Goal: Task Accomplishment & Management: Use online tool/utility

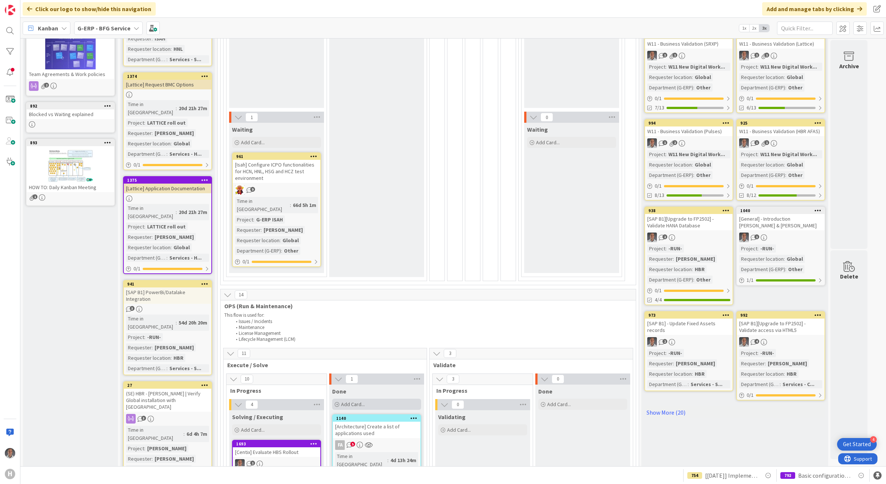
scroll to position [324, 0]
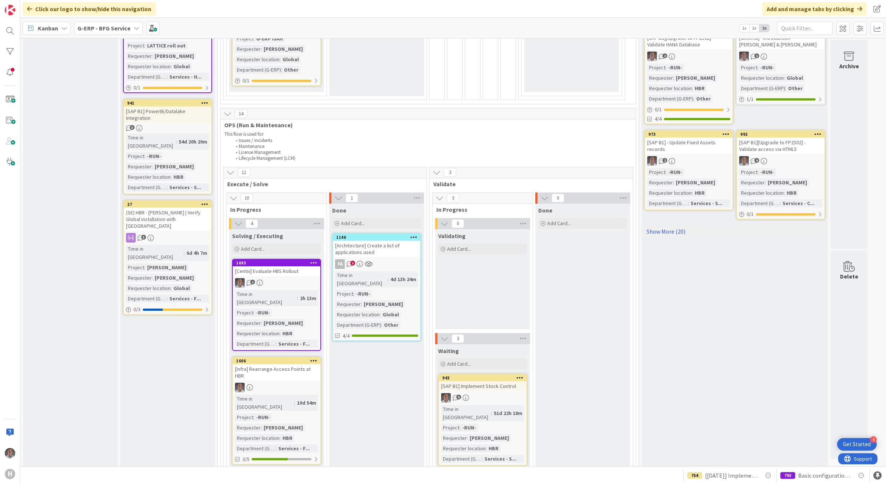
click at [286, 266] on div "[Centix] Evaluate HBS Rollout" at bounding box center [276, 271] width 87 height 10
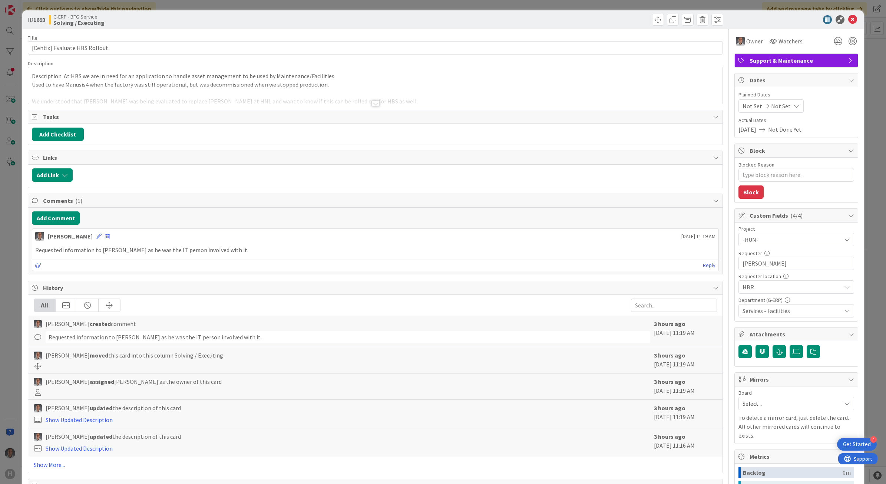
type textarea "x"
click at [66, 221] on button "Add Comment" at bounding box center [56, 217] width 48 height 13
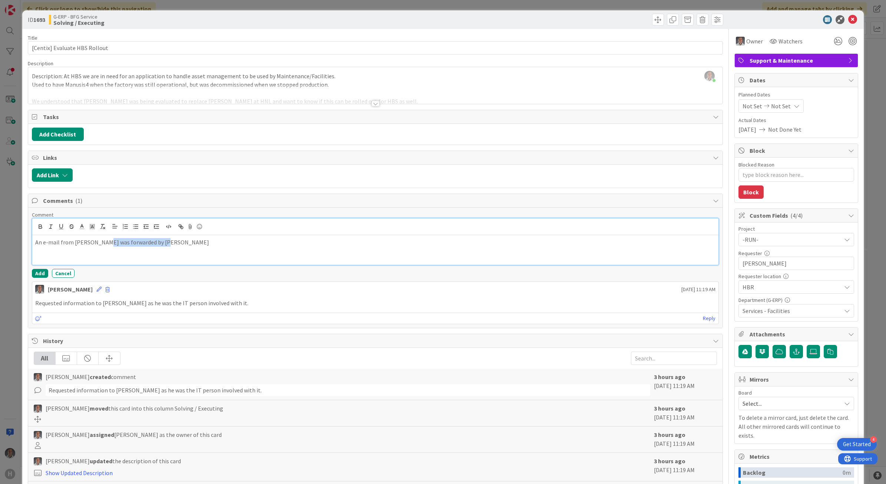
drag, startPoint x: 177, startPoint y: 248, endPoint x: 97, endPoint y: 242, distance: 80.2
click at [97, 242] on p "An e-mail from Martijn S. was forwarded by Ferry" at bounding box center [375, 242] width 680 height 9
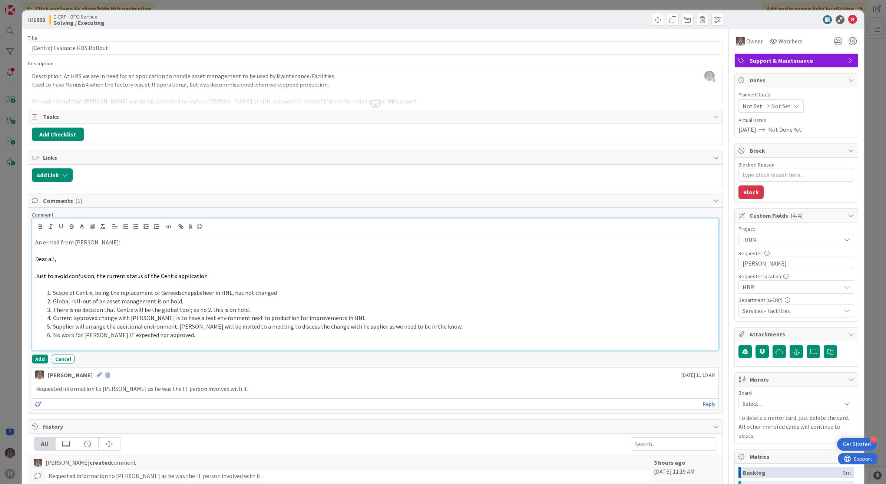
click at [111, 251] on p at bounding box center [375, 250] width 680 height 9
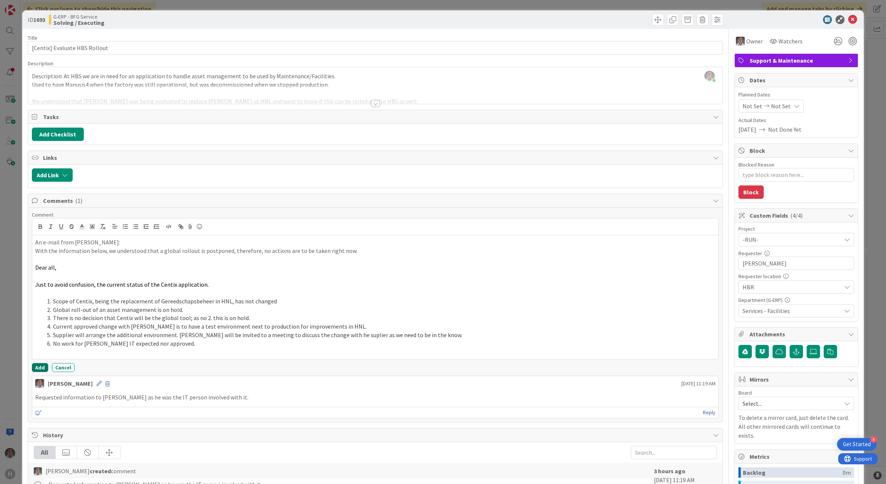
click at [35, 369] on button "Add" at bounding box center [40, 367] width 16 height 9
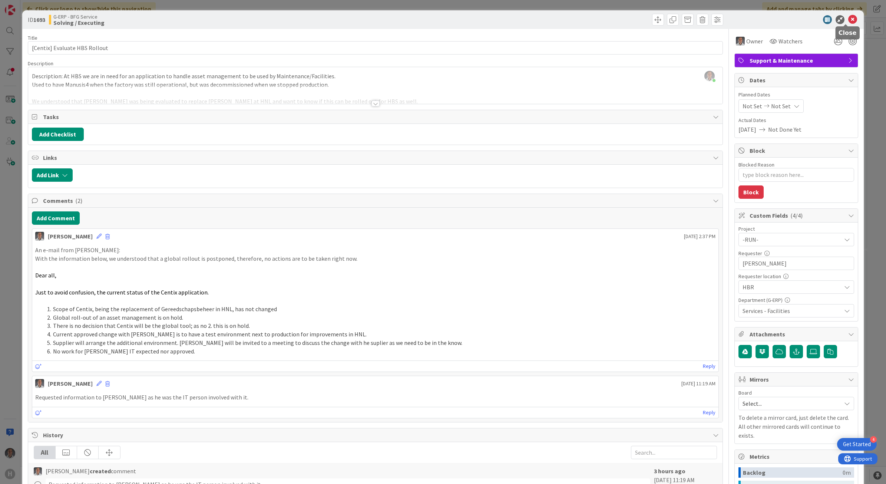
click at [848, 21] on icon at bounding box center [852, 19] width 9 height 9
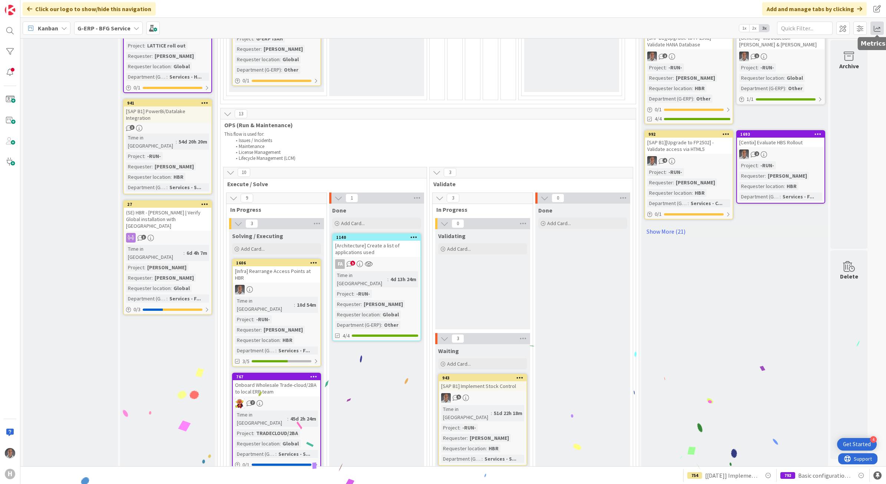
click at [875, 24] on span at bounding box center [876, 27] width 13 height 13
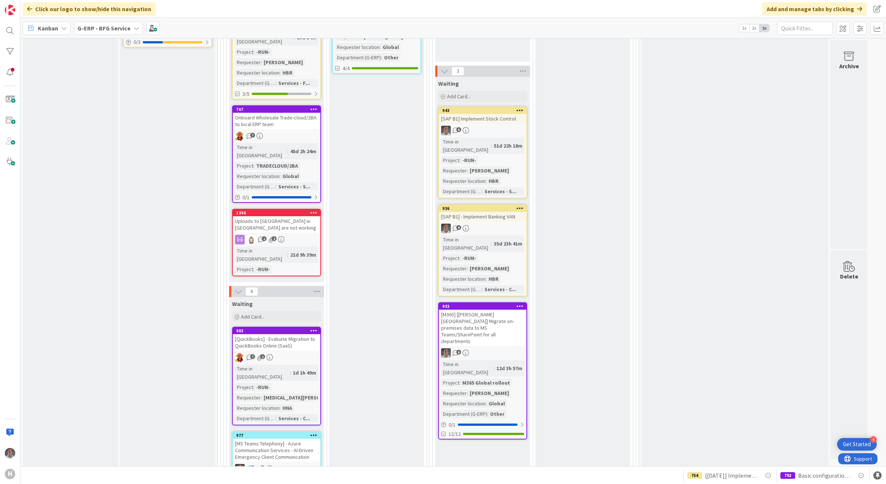
scroll to position [602, 0]
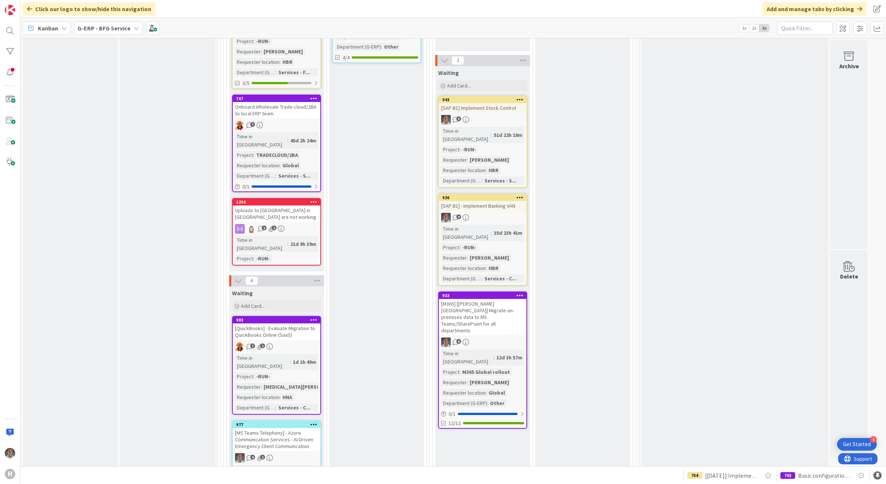
click at [506, 299] on div "[M365] [[PERSON_NAME] [GEOGRAPHIC_DATA]] Migrate on-premises data to MS Teams/S…" at bounding box center [482, 317] width 87 height 36
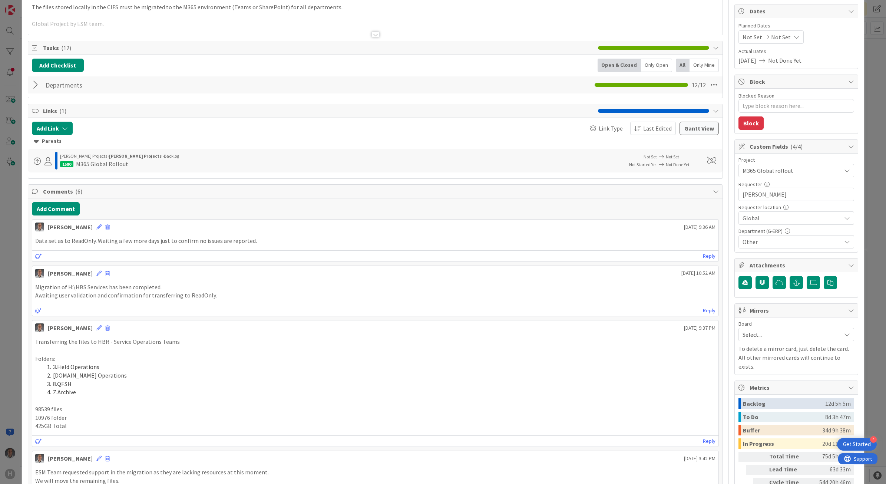
scroll to position [46, 0]
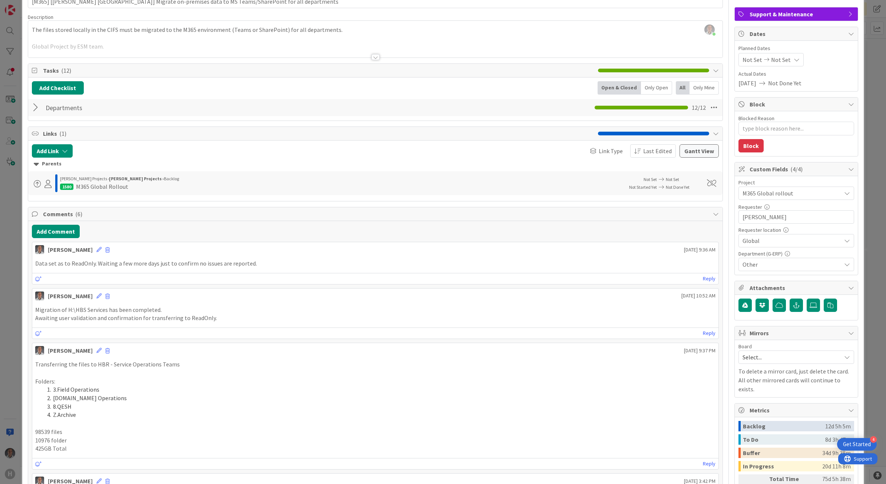
click at [273, 116] on div "Departments Checklist Name 11 / 64 Departments 12 / 12" at bounding box center [375, 107] width 695 height 17
click at [272, 113] on div "Departments Checklist Name 11 / 64 Departments 12 / 12" at bounding box center [375, 107] width 695 height 17
click at [266, 106] on div "Departments Checklist Name 11 / 64 Departments 12 / 12" at bounding box center [375, 107] width 695 height 17
click at [32, 106] on div at bounding box center [37, 107] width 10 height 13
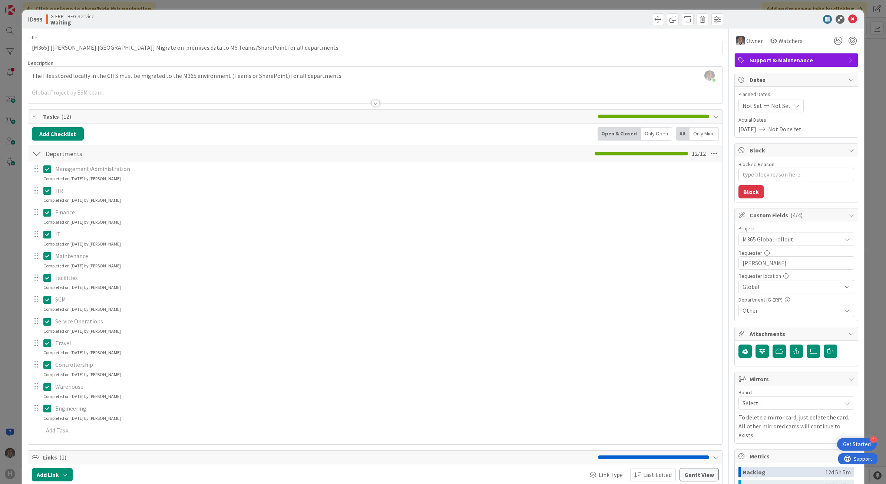
scroll to position [0, 0]
click at [371, 100] on div at bounding box center [375, 94] width 695 height 19
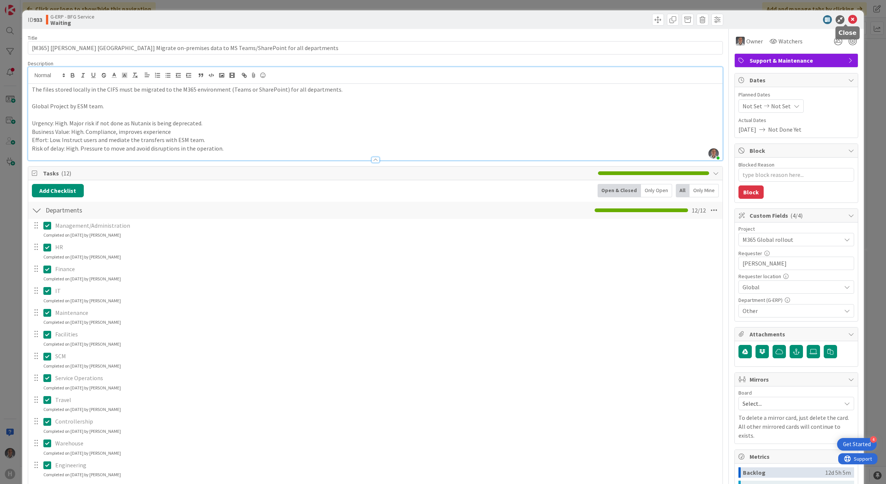
click at [848, 19] on icon at bounding box center [852, 19] width 9 height 9
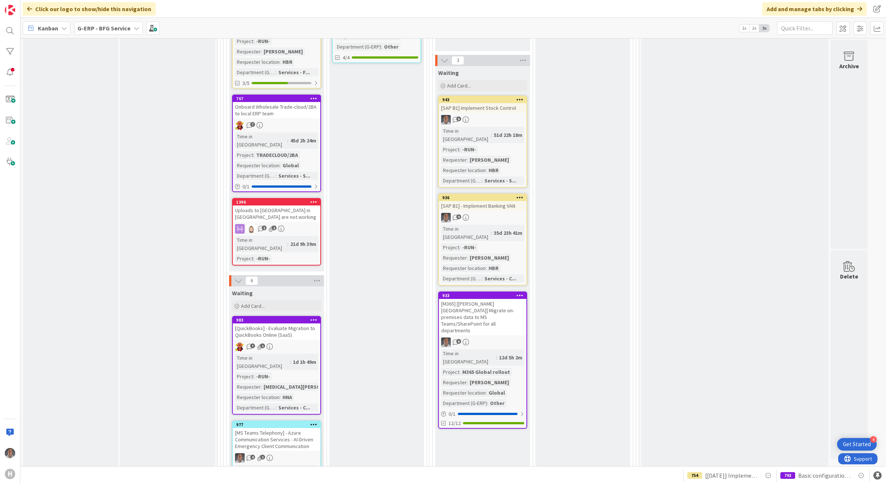
click at [490, 299] on div "[M365] [[PERSON_NAME] [GEOGRAPHIC_DATA]] Migrate on-premises data to MS Teams/S…" at bounding box center [482, 317] width 87 height 36
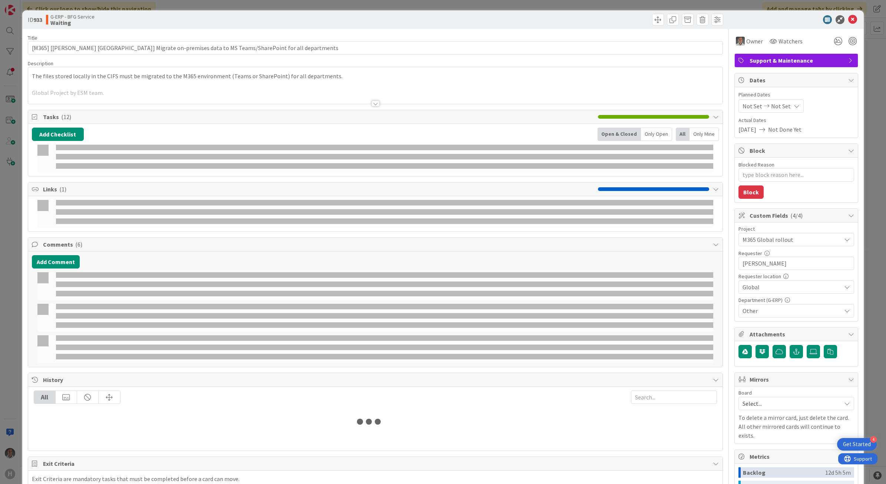
type textarea "x"
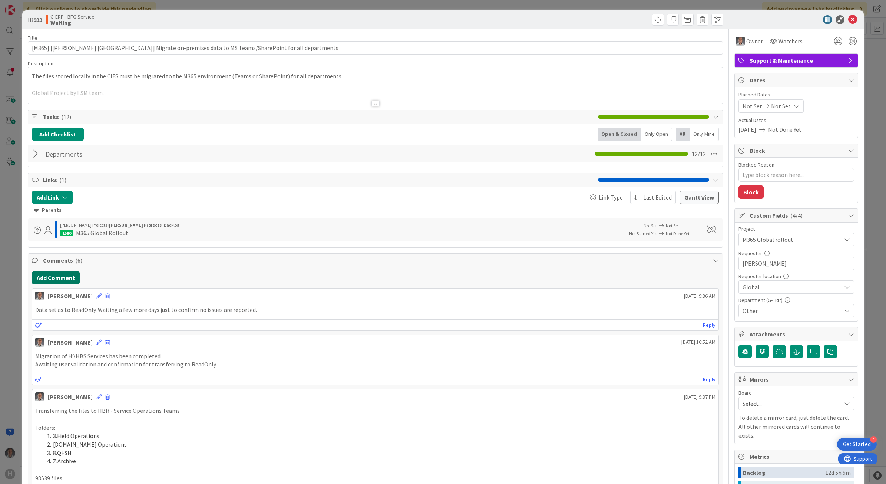
click at [64, 281] on button "Add Comment" at bounding box center [56, 277] width 48 height 13
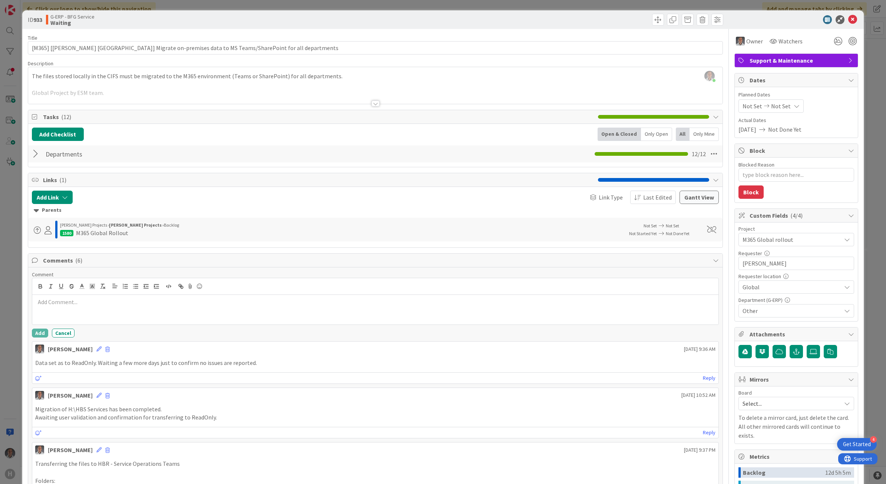
click at [86, 306] on p at bounding box center [375, 302] width 680 height 9
click at [44, 331] on button "Add" at bounding box center [40, 332] width 16 height 9
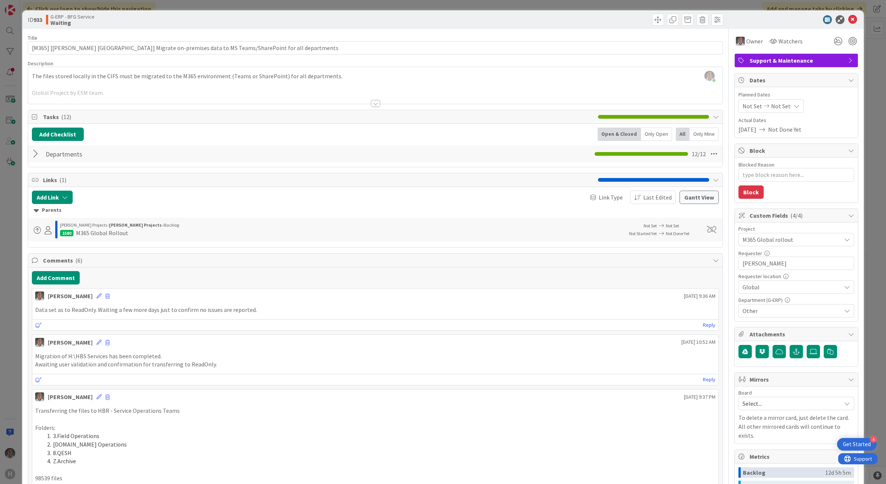
type textarea "x"
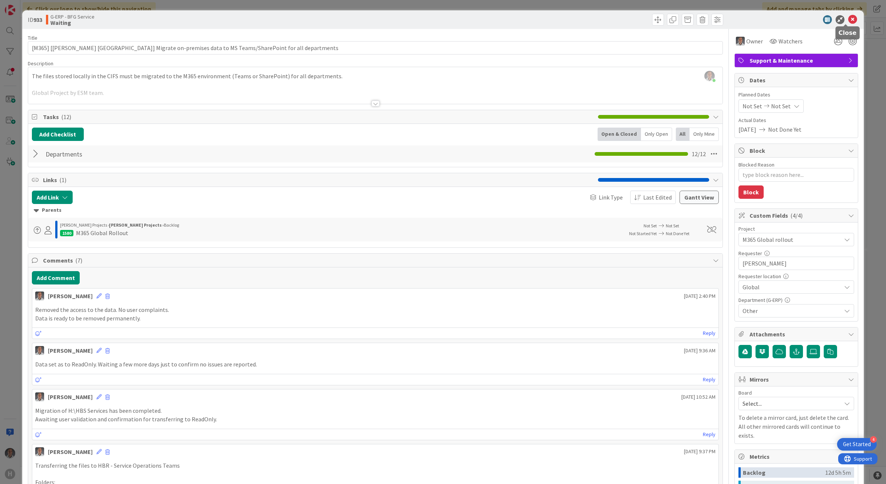
click at [848, 17] on icon at bounding box center [852, 19] width 9 height 9
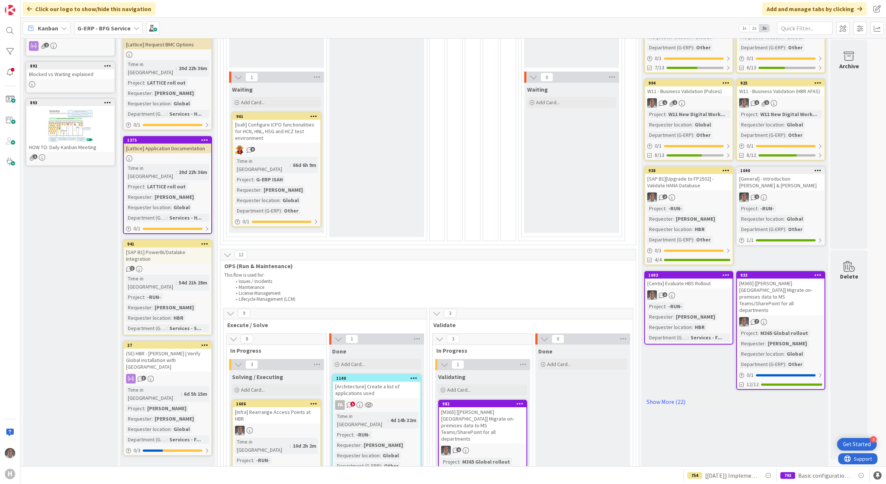
scroll to position [185, 0]
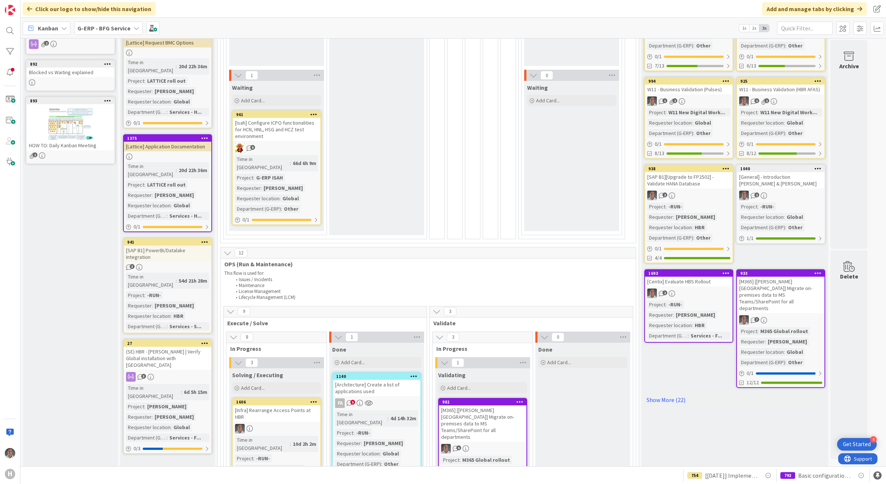
drag, startPoint x: 670, startPoint y: 379, endPoint x: 655, endPoint y: 376, distance: 15.1
click at [670, 394] on link "Show More (22)" at bounding box center [734, 400] width 181 height 12
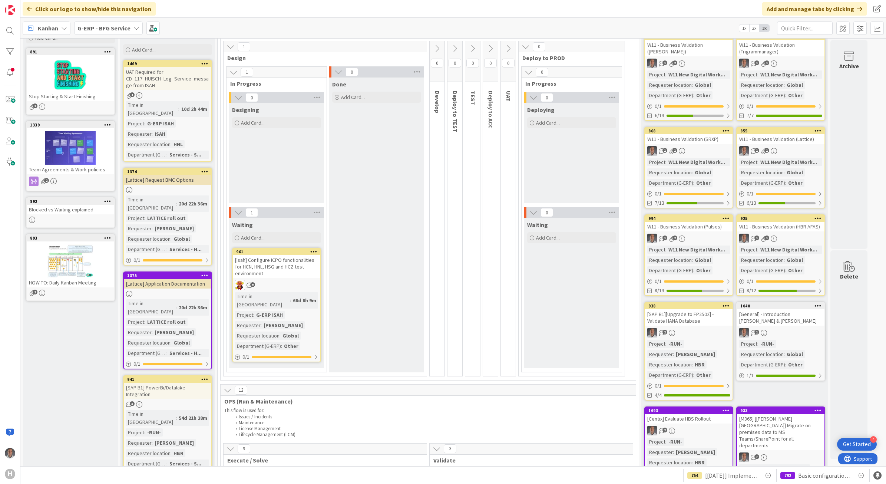
scroll to position [0, 0]
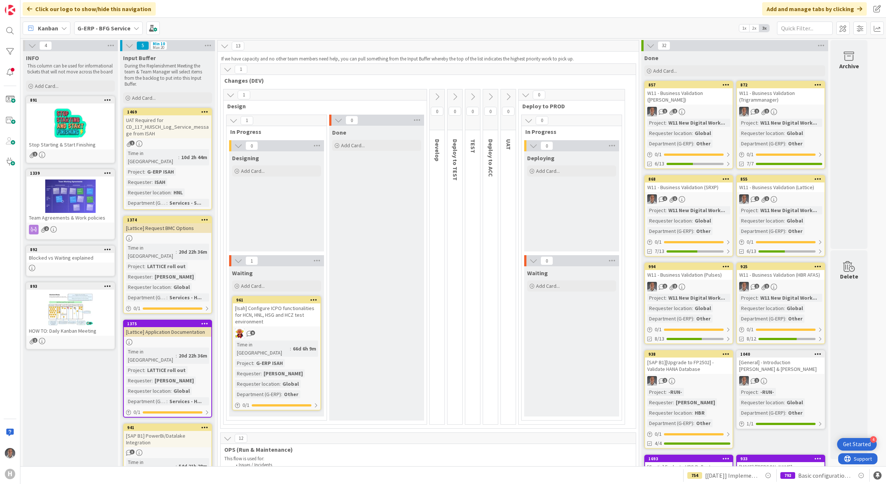
click at [91, 28] on b "G-ERP - BFG Service" at bounding box center [103, 27] width 53 height 7
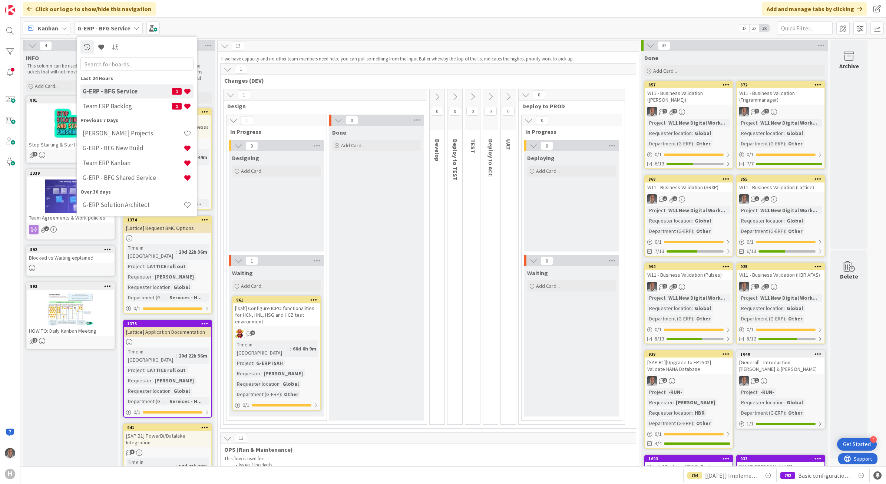
click at [377, 38] on div "4 INFO This column can be used for informational tickets that will not move acr…" at bounding box center [452, 252] width 865 height 428
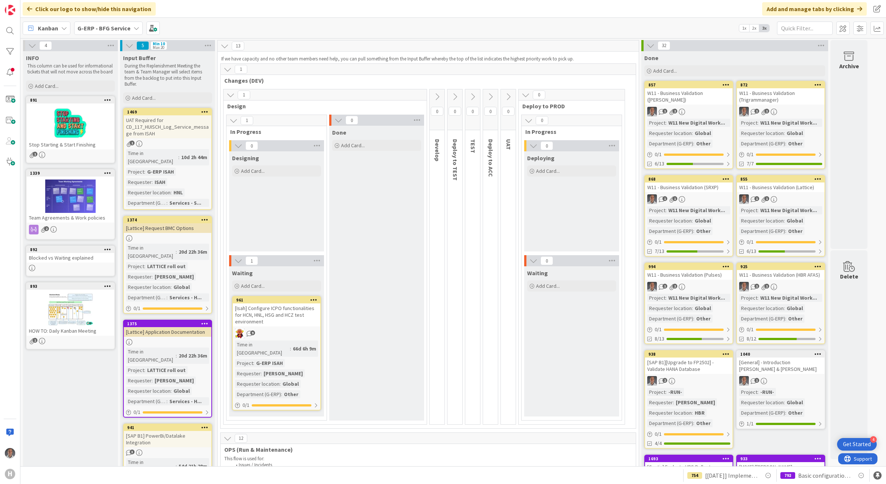
click at [113, 26] on b "G-ERP - BFG Service" at bounding box center [103, 27] width 53 height 7
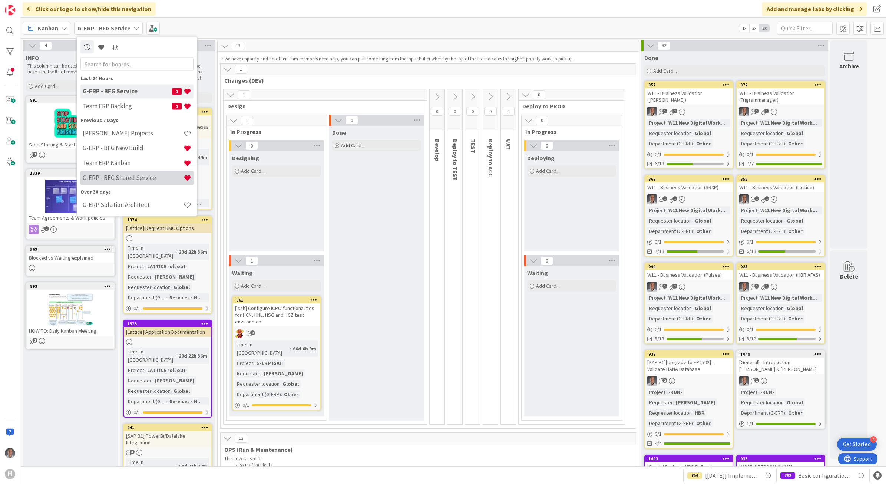
click at [143, 177] on h4 "G-ERP - BFG Shared Service" at bounding box center [133, 177] width 101 height 7
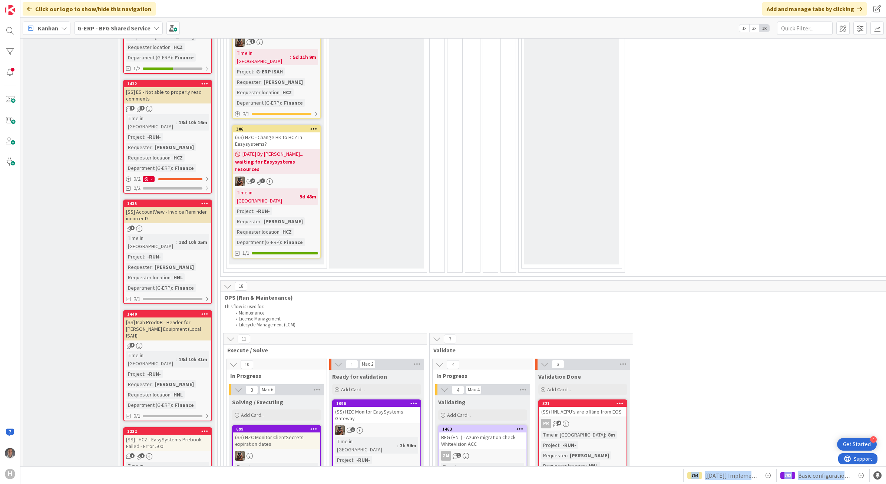
drag, startPoint x: 510, startPoint y: 466, endPoint x: 610, endPoint y: 465, distance: 100.1
click at [610, 465] on div "Click our logo to show/hide this navigation Add and manage tabs by clicking Kan…" at bounding box center [452, 242] width 865 height 484
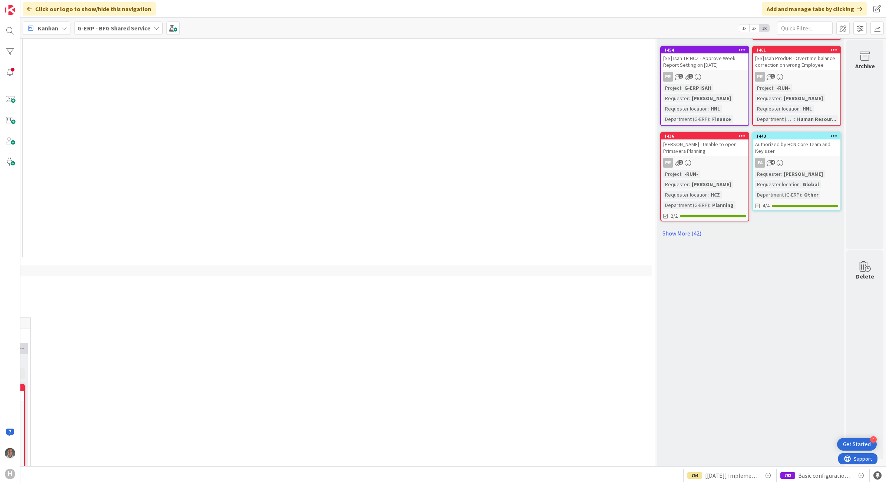
drag, startPoint x: 574, startPoint y: 466, endPoint x: 595, endPoint y: 459, distance: 22.6
click at [595, 462] on div "3 INFO This column can be used for informational tickets that will not move acr…" at bounding box center [452, 252] width 865 height 428
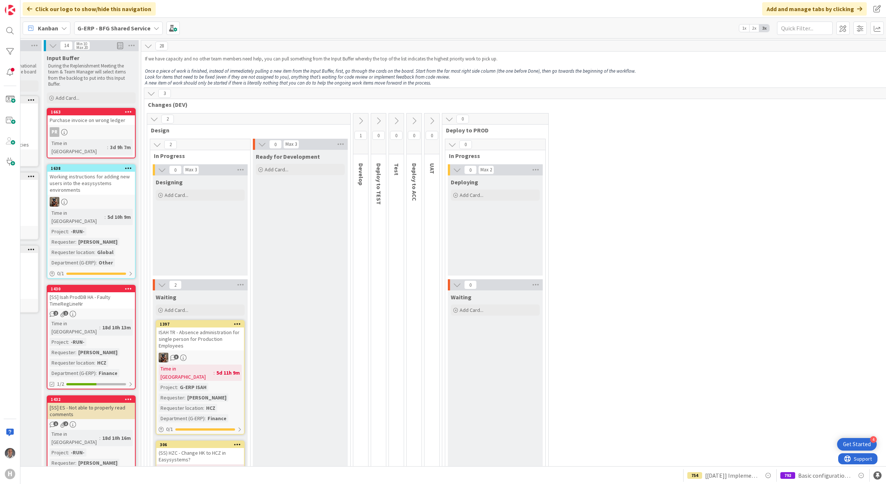
scroll to position [0, 0]
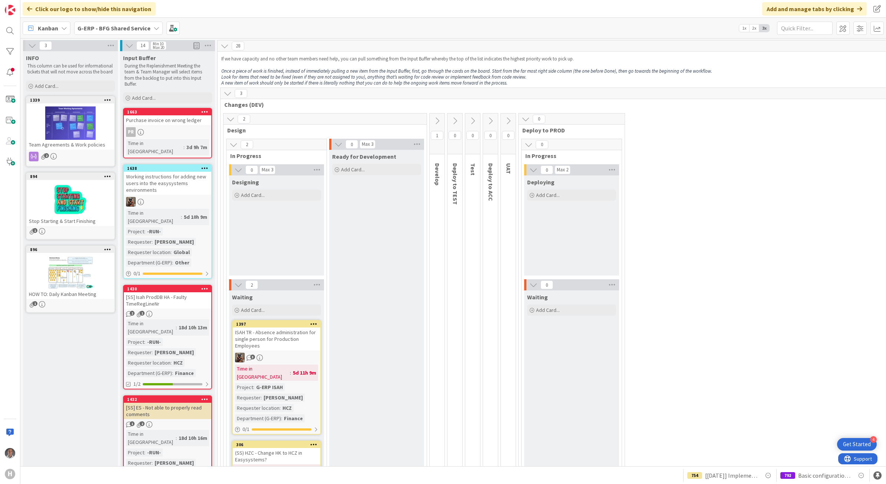
click at [103, 32] on span "G-ERP - BFG Shared Service" at bounding box center [113, 28] width 73 height 9
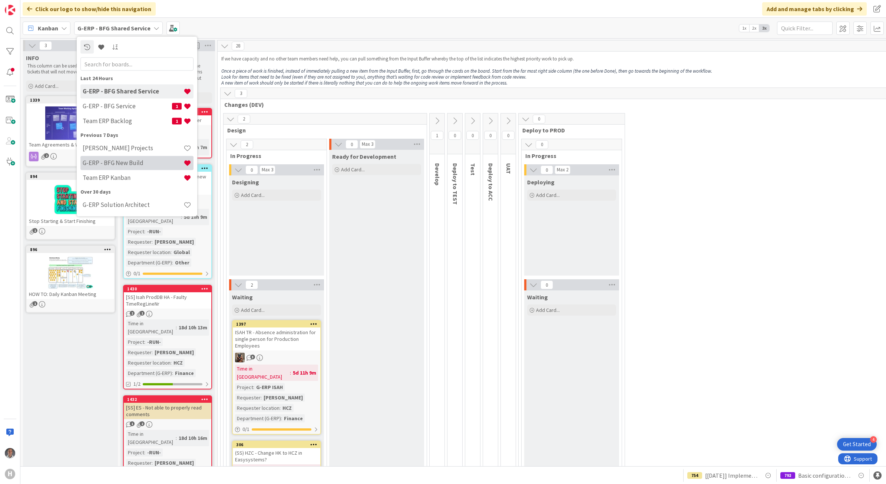
click at [132, 162] on h4 "G-ERP - BFG New Build" at bounding box center [133, 162] width 101 height 7
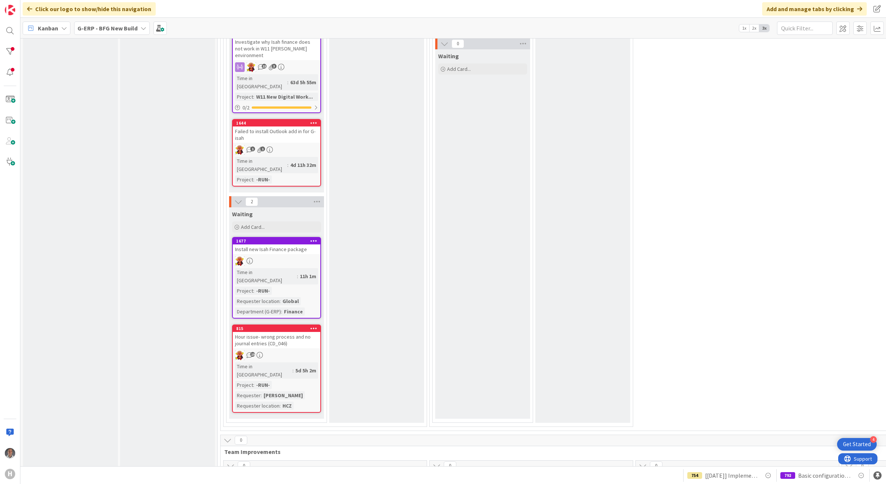
click at [262, 332] on div "Hour issue- wrong process and no journal entries (CD_046)" at bounding box center [276, 340] width 87 height 16
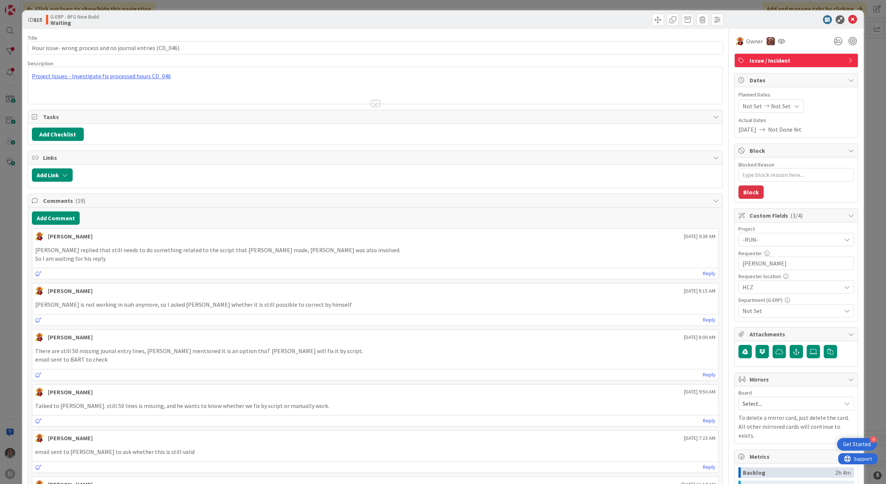
type textarea "x"
click at [849, 20] on icon at bounding box center [852, 19] width 9 height 9
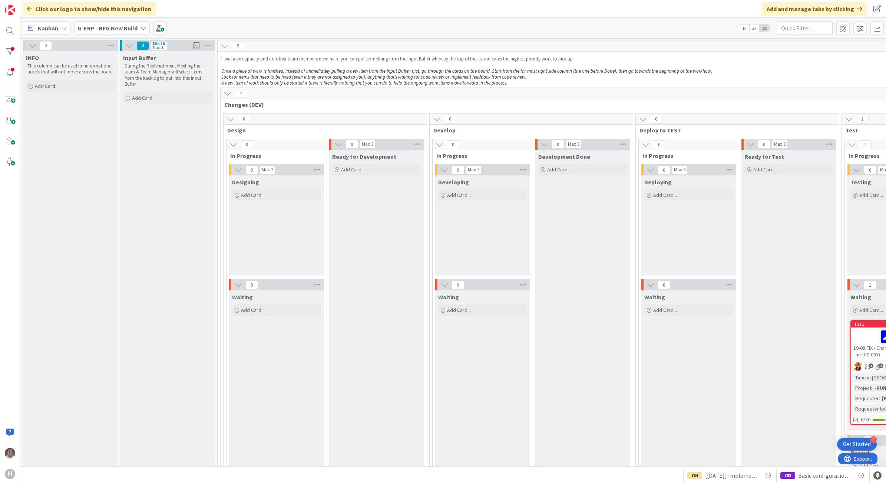
click at [97, 30] on b "G-ERP - BFG New Build" at bounding box center [107, 27] width 60 height 7
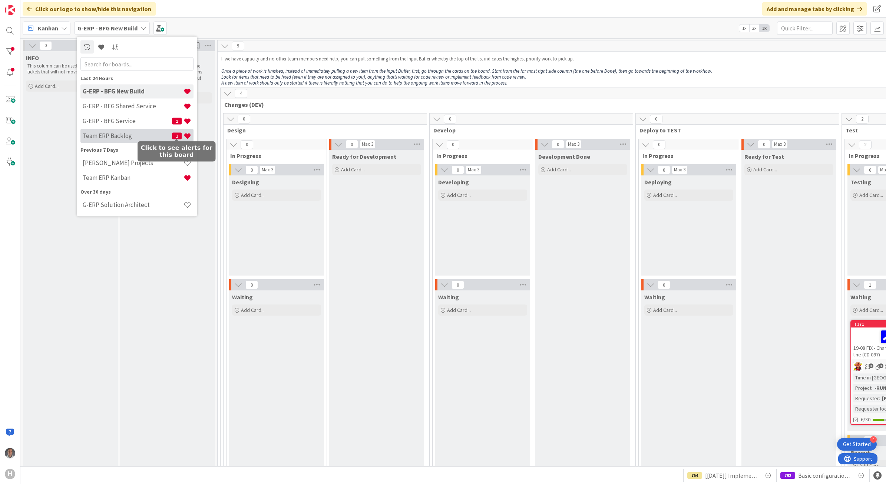
click at [164, 134] on h4 "Team ERP Backlog" at bounding box center [127, 135] width 89 height 7
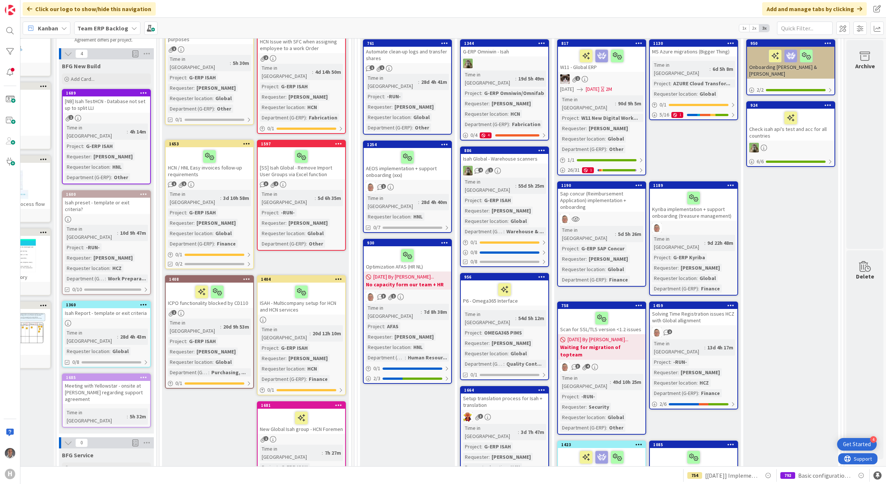
scroll to position [93, 0]
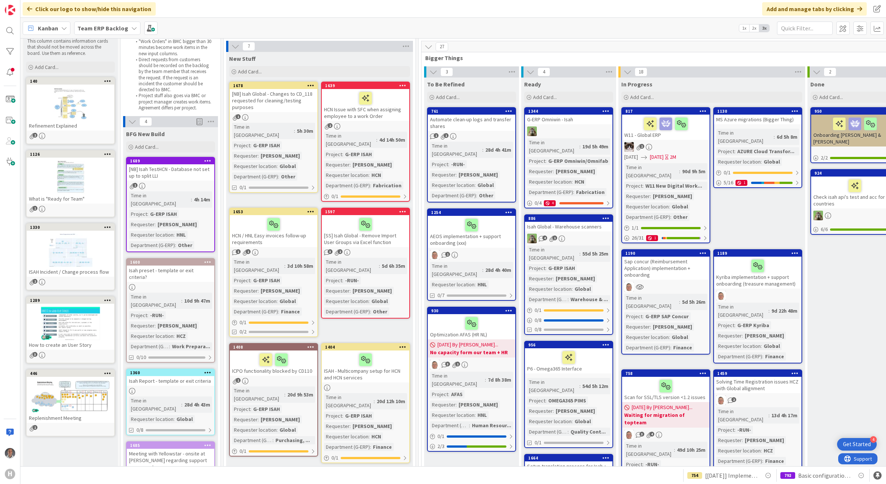
scroll to position [0, 0]
